Goal: Task Accomplishment & Management: Use online tool/utility

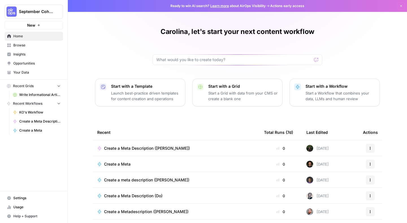
click at [329, 98] on p "Start a Workflow that combines your data, LLMs and human review" at bounding box center [341, 95] width 70 height 11
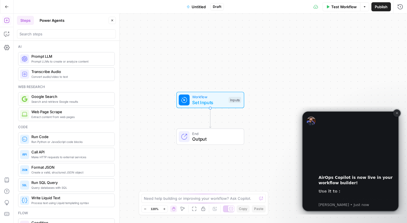
click at [397, 114] on icon "Dismiss notification" at bounding box center [397, 113] width 2 height 2
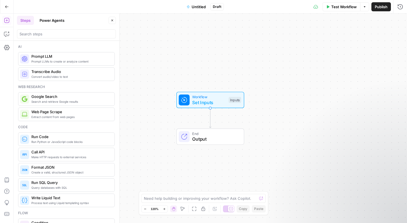
click at [199, 8] on span "Untitled" at bounding box center [199, 7] width 14 height 6
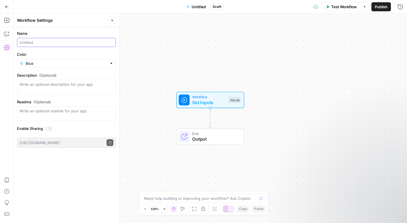
click at [58, 45] on input "Name" at bounding box center [67, 43] width 94 height 6
click at [35, 42] on input "Create a meta description ([GEOGRAPHIC_DATA])" at bounding box center [67, 43] width 94 height 6
click at [36, 43] on input "Create a meta description ([GEOGRAPHIC_DATA])" at bounding box center [67, 43] width 94 height 6
click at [40, 43] on input "Create a meta description ([GEOGRAPHIC_DATA])" at bounding box center [67, 43] width 94 height 6
click at [39, 42] on input "Create a meta description ([GEOGRAPHIC_DATA])" at bounding box center [67, 43] width 94 height 6
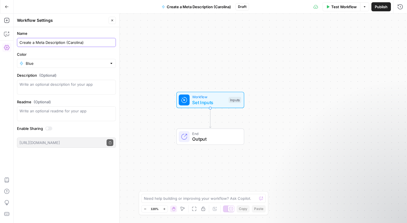
type input "Create a Meta Description (Carolina)"
click at [290, 11] on div "Test Workflow Options Publish Run History" at bounding box center [328, 6] width 158 height 13
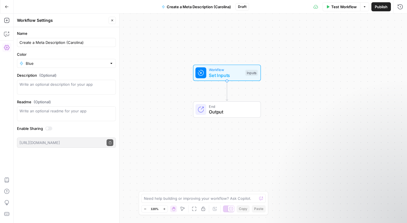
drag, startPoint x: 295, startPoint y: 96, endPoint x: 304, endPoint y: 78, distance: 21.0
click at [303, 78] on div "Workflow Set Inputs Inputs End Output" at bounding box center [211, 118] width 394 height 209
click at [227, 73] on span "Set Inputs" at bounding box center [227, 75] width 34 height 7
click at [346, 37] on span "Add Field" at bounding box center [343, 39] width 16 height 6
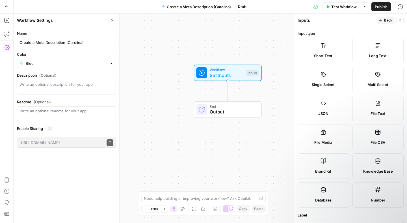
click at [328, 49] on label "Short Text" at bounding box center [323, 50] width 51 height 25
click at [319, 46] on label "Short Text" at bounding box center [323, 50] width 51 height 25
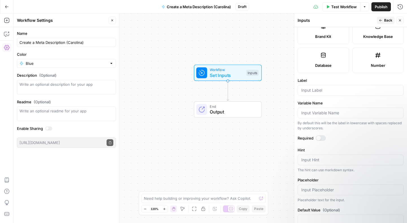
scroll to position [148, 0]
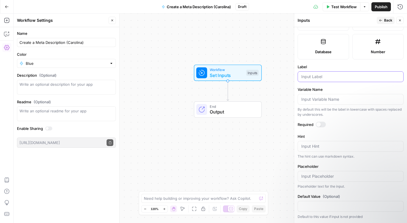
click at [319, 76] on input "Label" at bounding box center [351, 77] width 99 height 6
type input "Blog URL"
click at [323, 124] on div at bounding box center [321, 125] width 10 height 6
click at [382, 20] on icon "button" at bounding box center [380, 20] width 3 height 3
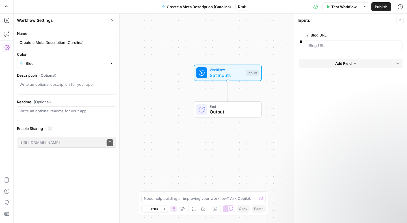
click at [397, 20] on button "Close" at bounding box center [400, 20] width 7 height 7
click at [339, 9] on span "Test Workflow" at bounding box center [344, 7] width 25 height 6
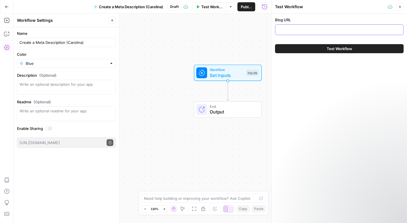
click at [321, 29] on input "Blog URL" at bounding box center [339, 30] width 121 height 6
paste input "[URL][DOMAIN_NAME][MEDICAL_DATA]"
type input "[URL][DOMAIN_NAME][MEDICAL_DATA]"
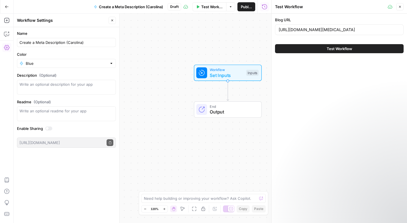
click at [402, 7] on button "Close" at bounding box center [400, 6] width 7 height 7
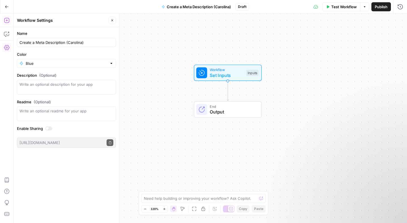
click at [7, 19] on icon "button" at bounding box center [7, 21] width 6 height 6
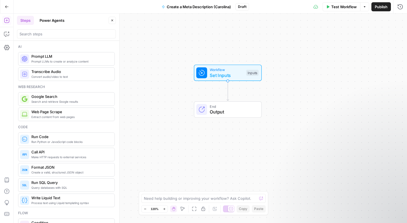
click at [57, 115] on span "Extract content from web pages" at bounding box center [70, 117] width 79 height 5
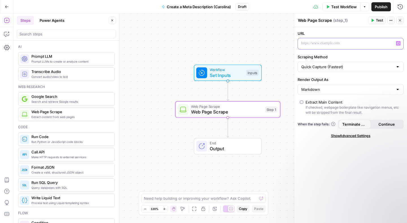
click at [400, 43] on span "Variables Menu" at bounding box center [400, 43] width 0 height 0
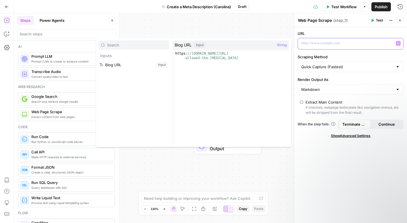
click at [400, 43] on span "Variables Menu" at bounding box center [400, 43] width 0 height 0
click at [346, 10] on button "Test Workflow" at bounding box center [342, 6] width 38 height 9
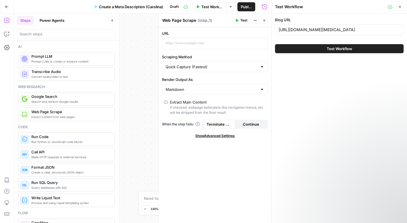
click at [333, 49] on span "Test Workflow" at bounding box center [339, 49] width 25 height 6
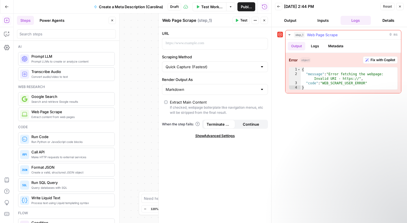
click at [315, 47] on button "Logs" at bounding box center [315, 46] width 15 height 8
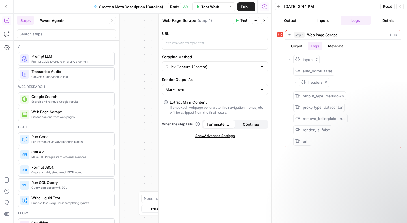
click at [148, 107] on div "Workflow Set Inputs Inputs Error Web Page Scrape Web Page Scrape Step 1 End Out…" at bounding box center [143, 118] width 258 height 209
click at [402, 6] on icon "button" at bounding box center [400, 6] width 3 height 3
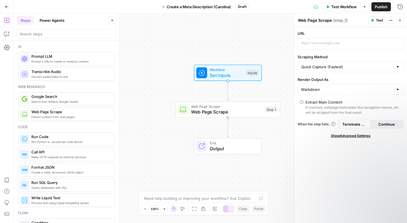
click at [222, 115] on span "Web Page Scrape" at bounding box center [226, 111] width 71 height 7
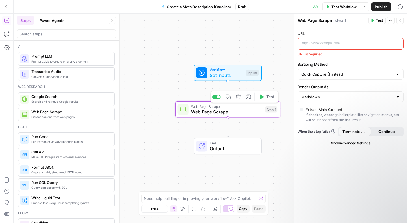
click at [267, 100] on span "Test" at bounding box center [270, 97] width 8 height 6
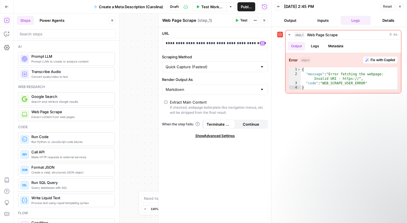
click at [214, 8] on span "Test Workflow" at bounding box center [211, 7] width 21 height 6
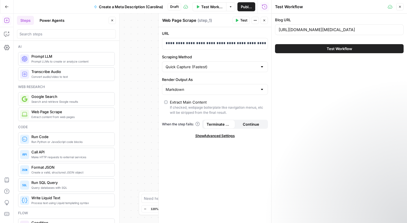
click at [325, 49] on button "Test Workflow" at bounding box center [339, 48] width 129 height 9
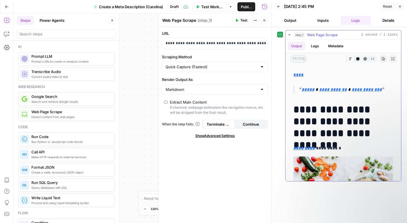
scroll to position [104, 0]
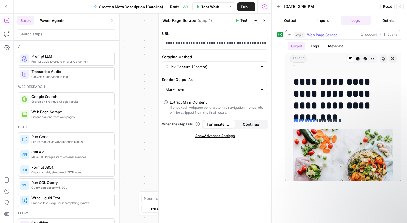
click at [318, 45] on button "Logs" at bounding box center [315, 46] width 15 height 8
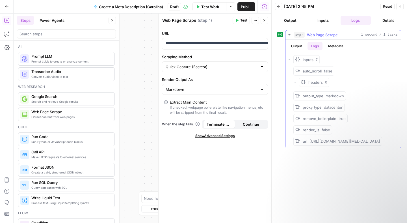
scroll to position [0, 0]
click at [290, 60] on icon "button" at bounding box center [289, 59] width 3 height 3
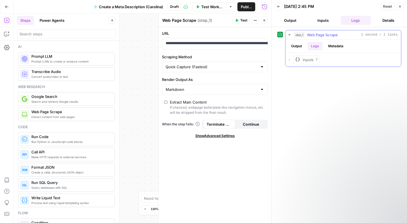
click at [290, 60] on icon "button" at bounding box center [289, 59] width 3 height 3
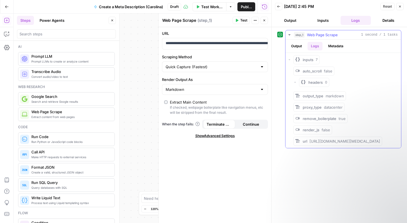
click at [295, 83] on icon "button" at bounding box center [295, 82] width 3 height 3
click at [401, 8] on icon "button" at bounding box center [400, 6] width 3 height 3
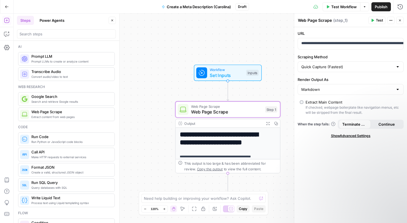
click at [61, 57] on span "Prompt LLM" at bounding box center [70, 56] width 79 height 6
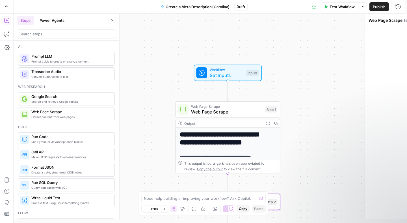
type textarea "Prompt LLM"
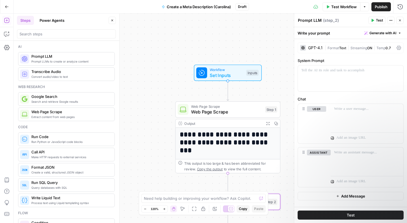
click at [315, 48] on div "GPT-4.1" at bounding box center [315, 48] width 14 height 4
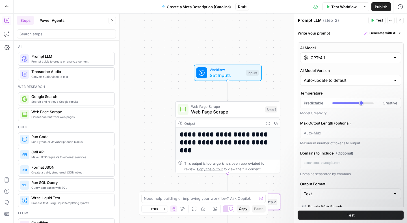
click at [321, 58] on input "GPT-4.1" at bounding box center [351, 58] width 80 height 6
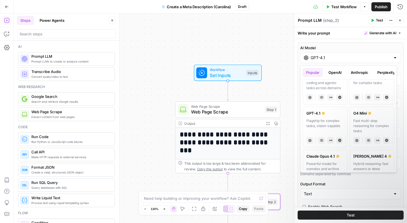
scroll to position [70, 0]
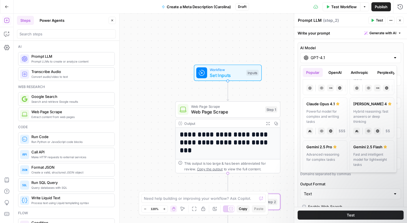
click at [361, 118] on div "Hybrid reasoning: fast answers or deep thinking" at bounding box center [372, 116] width 37 height 15
type input "[PERSON_NAME] 4"
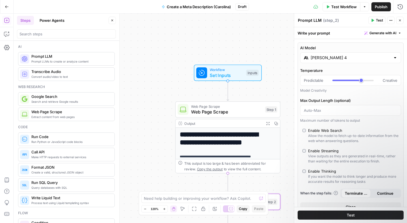
click at [317, 33] on div "Write your prompt Generate with AI" at bounding box center [350, 33] width 113 height 12
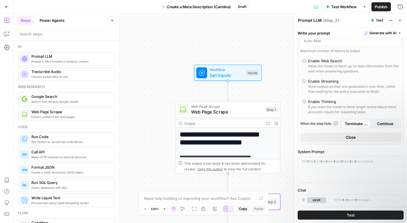
scroll to position [158, 0]
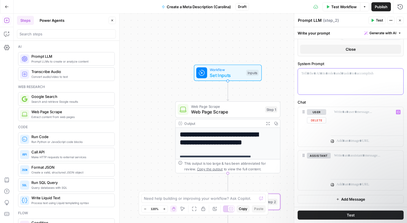
click at [326, 77] on div at bounding box center [351, 81] width 106 height 26
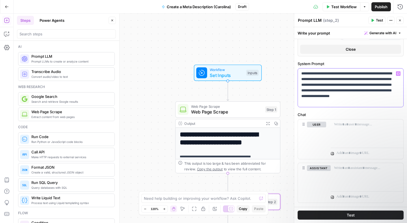
click at [318, 90] on p "**********" at bounding box center [349, 88] width 94 height 34
click at [345, 124] on p at bounding box center [367, 125] width 66 height 6
click at [397, 124] on icon "button" at bounding box center [398, 124] width 3 height 3
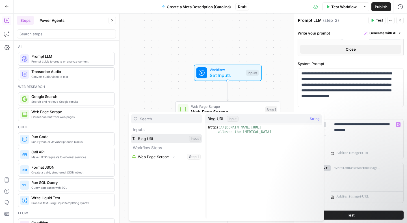
click at [148, 138] on button "Select variable Blog URL" at bounding box center [166, 138] width 71 height 9
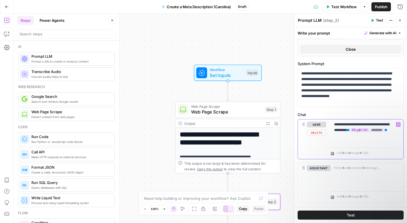
click at [392, 136] on p "**********" at bounding box center [365, 130] width 62 height 17
click at [397, 124] on icon "button" at bounding box center [398, 124] width 3 height 3
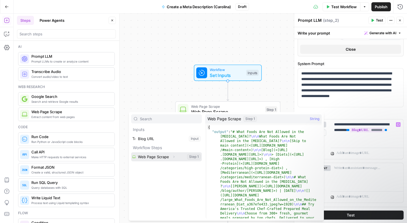
click at [164, 155] on button "Select variable Web Page Scrape" at bounding box center [166, 156] width 71 height 9
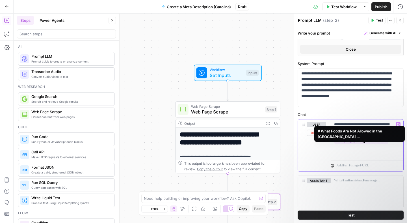
click at [389, 144] on span "**********" at bounding box center [362, 141] width 54 height 5
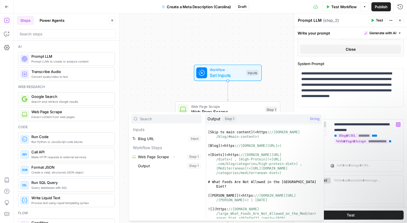
scroll to position [22, 0]
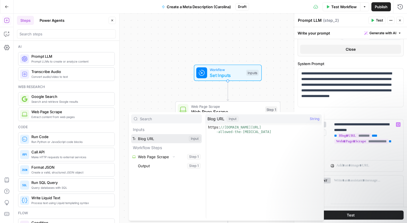
click at [182, 139] on button "Select variable Blog URL" at bounding box center [166, 138] width 71 height 9
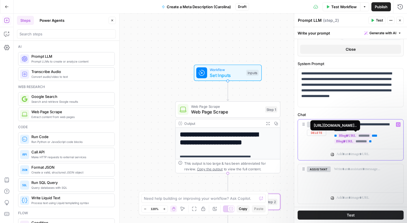
click at [359, 141] on span "********" at bounding box center [352, 141] width 34 height 5
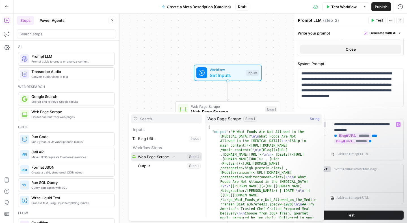
click at [167, 157] on button "Select variable Web Page Scrape" at bounding box center [166, 156] width 71 height 9
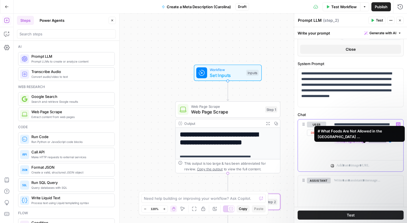
click at [347, 144] on span "**********" at bounding box center [362, 141] width 54 height 5
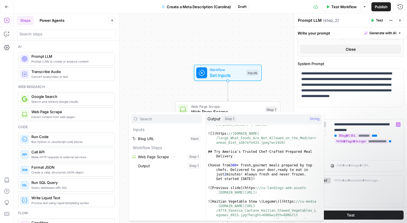
scroll to position [206, 0]
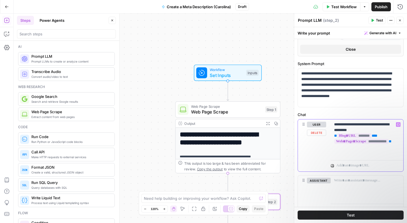
drag, startPoint x: 354, startPoint y: 141, endPoint x: 346, endPoint y: 136, distance: 8.6
click at [346, 136] on p "**********" at bounding box center [365, 139] width 62 height 34
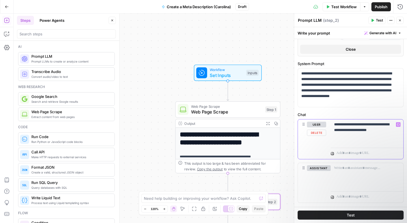
drag, startPoint x: 382, startPoint y: 130, endPoint x: 354, endPoint y: 130, distance: 28.0
click at [354, 130] on p "**********" at bounding box center [365, 127] width 62 height 11
click at [397, 124] on icon "button" at bounding box center [398, 124] width 3 height 3
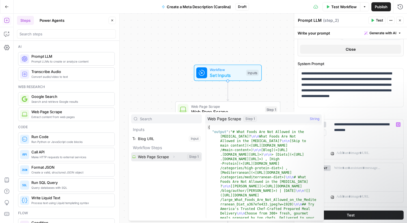
click at [158, 157] on button "Select variable Web Page Scrape" at bounding box center [166, 156] width 71 height 9
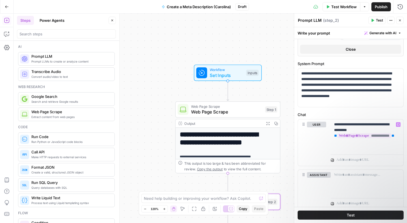
click at [372, 19] on icon "button" at bounding box center [372, 20] width 3 height 3
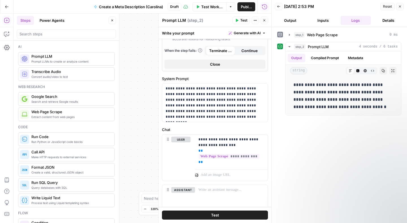
scroll to position [163, 0]
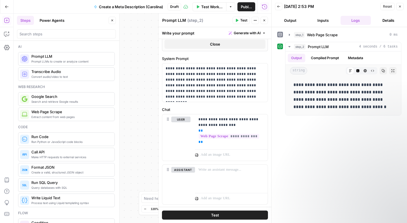
click at [240, 20] on span "Test" at bounding box center [243, 20] width 7 height 5
click at [264, 22] on icon "button" at bounding box center [264, 20] width 3 height 3
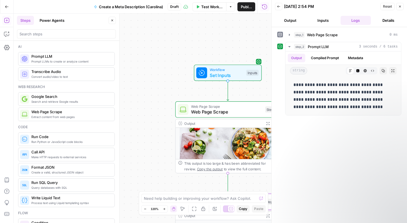
scroll to position [117, 0]
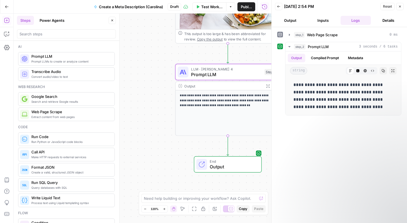
click at [399, 7] on icon "button" at bounding box center [400, 6] width 3 height 3
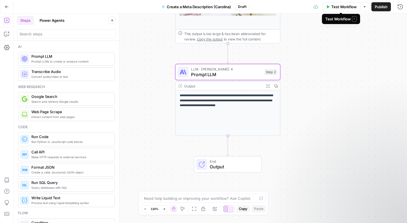
click at [335, 8] on span "Test Workflow" at bounding box center [344, 7] width 25 height 6
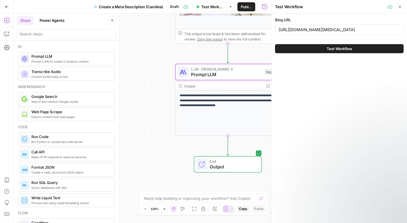
click at [327, 48] on span "Test Workflow" at bounding box center [339, 49] width 25 height 6
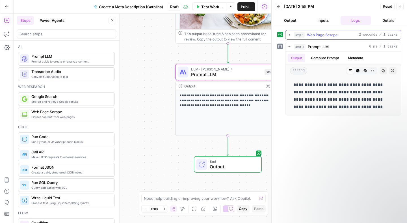
click at [289, 35] on icon "button" at bounding box center [289, 35] width 1 height 2
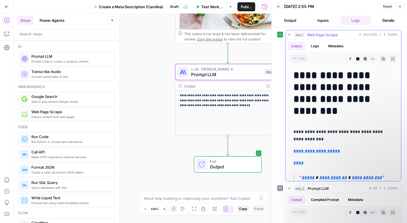
click at [289, 35] on icon "button" at bounding box center [290, 34] width 2 height 1
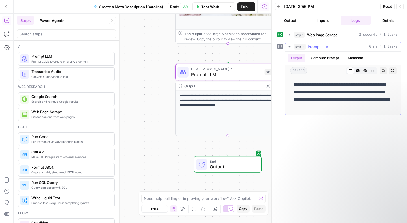
click at [326, 57] on button "Compiled Prompt" at bounding box center [325, 58] width 35 height 8
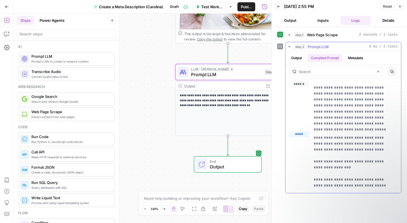
click at [300, 57] on button "Output" at bounding box center [297, 58] width 18 height 8
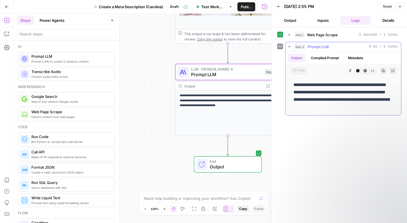
click at [352, 58] on button "Metadata" at bounding box center [356, 58] width 22 height 8
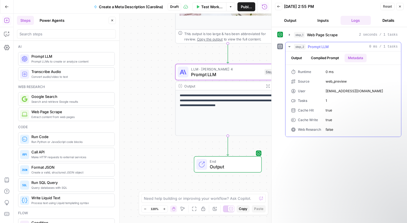
click at [300, 59] on button "Output" at bounding box center [297, 58] width 18 height 8
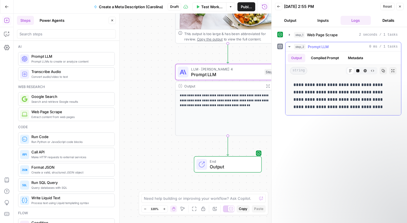
click at [320, 87] on p "**********" at bounding box center [344, 95] width 100 height 29
click at [55, 35] on input "search" at bounding box center [67, 34] width 94 height 6
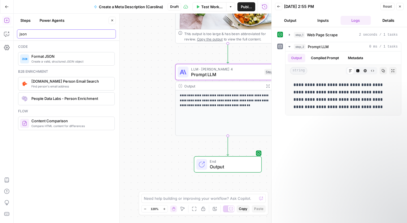
type input "json"
click at [57, 60] on span "Create a valid, structured JSON object" at bounding box center [70, 61] width 79 height 5
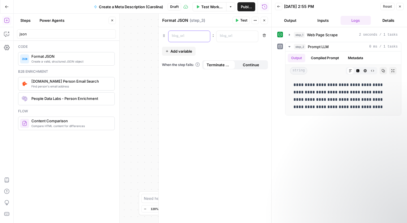
click at [189, 35] on p at bounding box center [185, 36] width 26 height 6
click at [205, 35] on icon "button" at bounding box center [205, 36] width 3 height 3
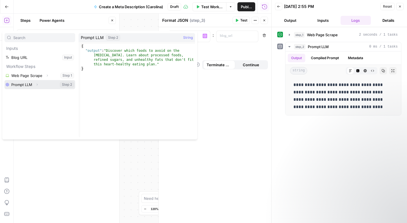
click at [41, 87] on button "Select variable Prompt LLM" at bounding box center [40, 84] width 71 height 9
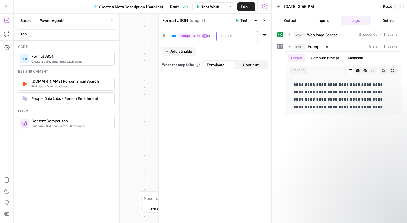
click at [231, 35] on p at bounding box center [233, 36] width 26 height 6
click at [254, 36] on icon "button" at bounding box center [253, 36] width 3 height 3
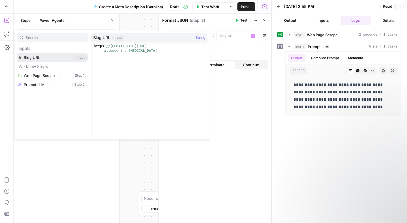
click at [49, 59] on button "Select variable Blog URL" at bounding box center [52, 57] width 71 height 9
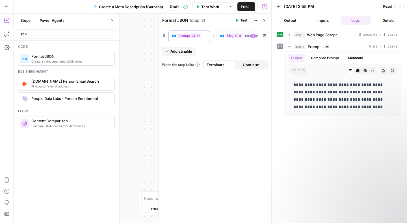
click at [195, 34] on span "**********" at bounding box center [204, 35] width 54 height 5
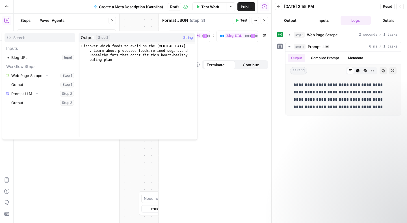
click at [210, 46] on div "**********" at bounding box center [215, 125] width 113 height 196
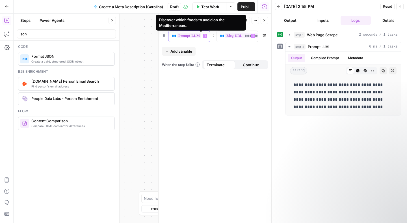
click at [195, 36] on span "**********" at bounding box center [204, 35] width 54 height 5
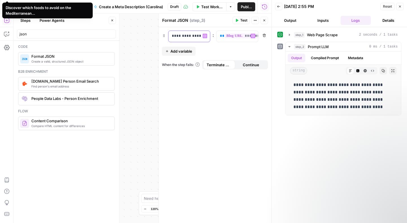
drag, startPoint x: 200, startPoint y: 35, endPoint x: 156, endPoint y: 35, distance: 44.1
click at [158, 35] on div "**********" at bounding box center [214, 118] width 113 height 209
click at [184, 54] on span "Add variable" at bounding box center [182, 51] width 22 height 6
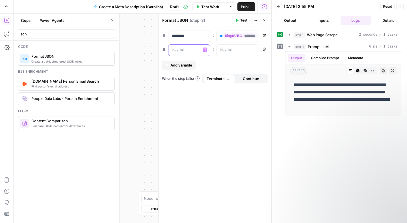
click at [183, 52] on p at bounding box center [185, 50] width 26 height 6
click at [249, 49] on div at bounding box center [233, 50] width 33 height 11
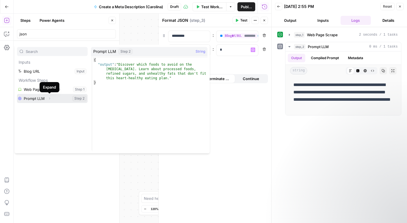
click at [52, 98] on button "Expand" at bounding box center [49, 98] width 7 height 7
click at [32, 97] on button "Select variable Prompt LLM" at bounding box center [52, 98] width 71 height 9
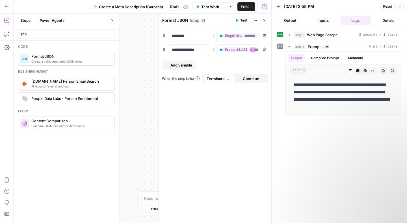
click at [400, 7] on icon "button" at bounding box center [400, 6] width 3 height 3
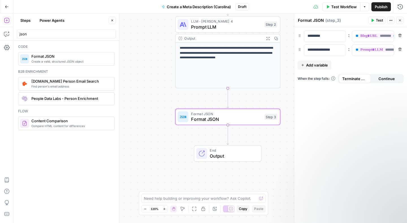
click at [380, 5] on span "Publish" at bounding box center [381, 7] width 13 height 6
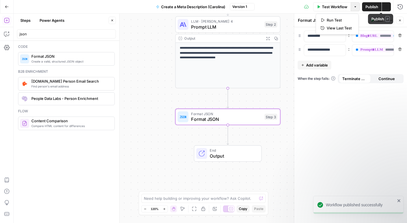
click at [351, 5] on button "Options" at bounding box center [355, 6] width 9 height 9
click at [336, 16] on div "Test Workflow T" at bounding box center [332, 18] width 30 height 5
click at [329, 7] on span "Test Workflow" at bounding box center [334, 7] width 25 height 6
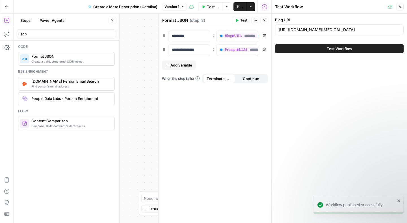
click at [333, 51] on span "Test Workflow" at bounding box center [339, 49] width 25 height 6
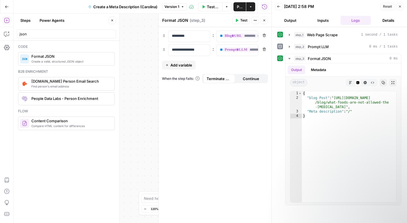
click at [400, 6] on icon "button" at bounding box center [400, 6] width 3 height 3
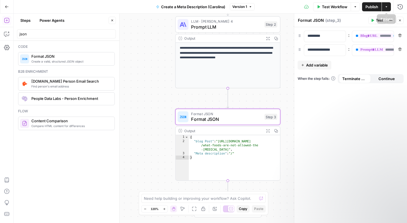
click at [387, 7] on icon "button" at bounding box center [387, 6] width 2 height 1
click at [354, 6] on icon "button" at bounding box center [355, 6] width 3 height 3
click at [250, 5] on icon "button" at bounding box center [250, 6] width 3 height 3
